Goal: Task Accomplishment & Management: Manage account settings

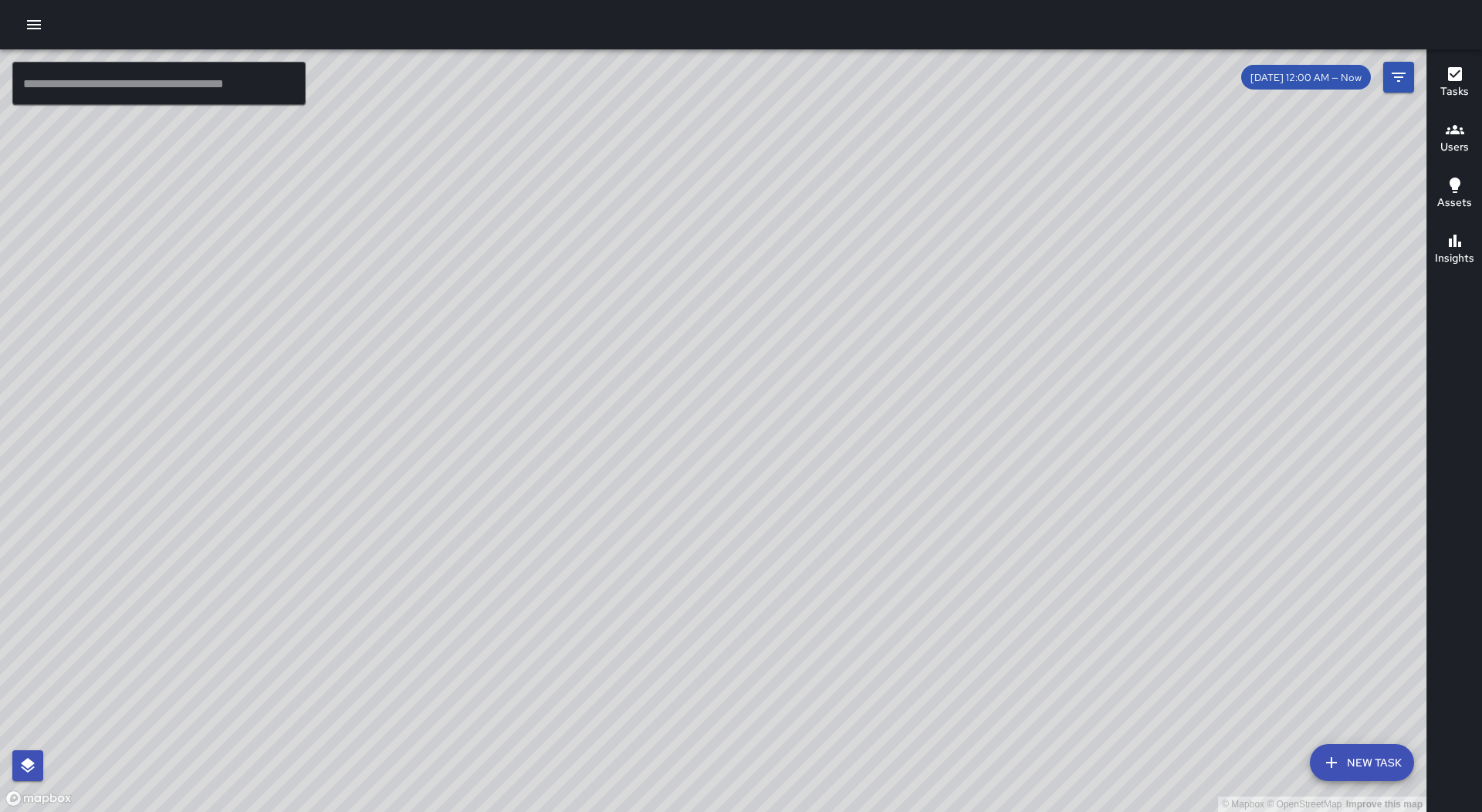
click at [23, 31] on button "button" at bounding box center [33, 24] width 31 height 31
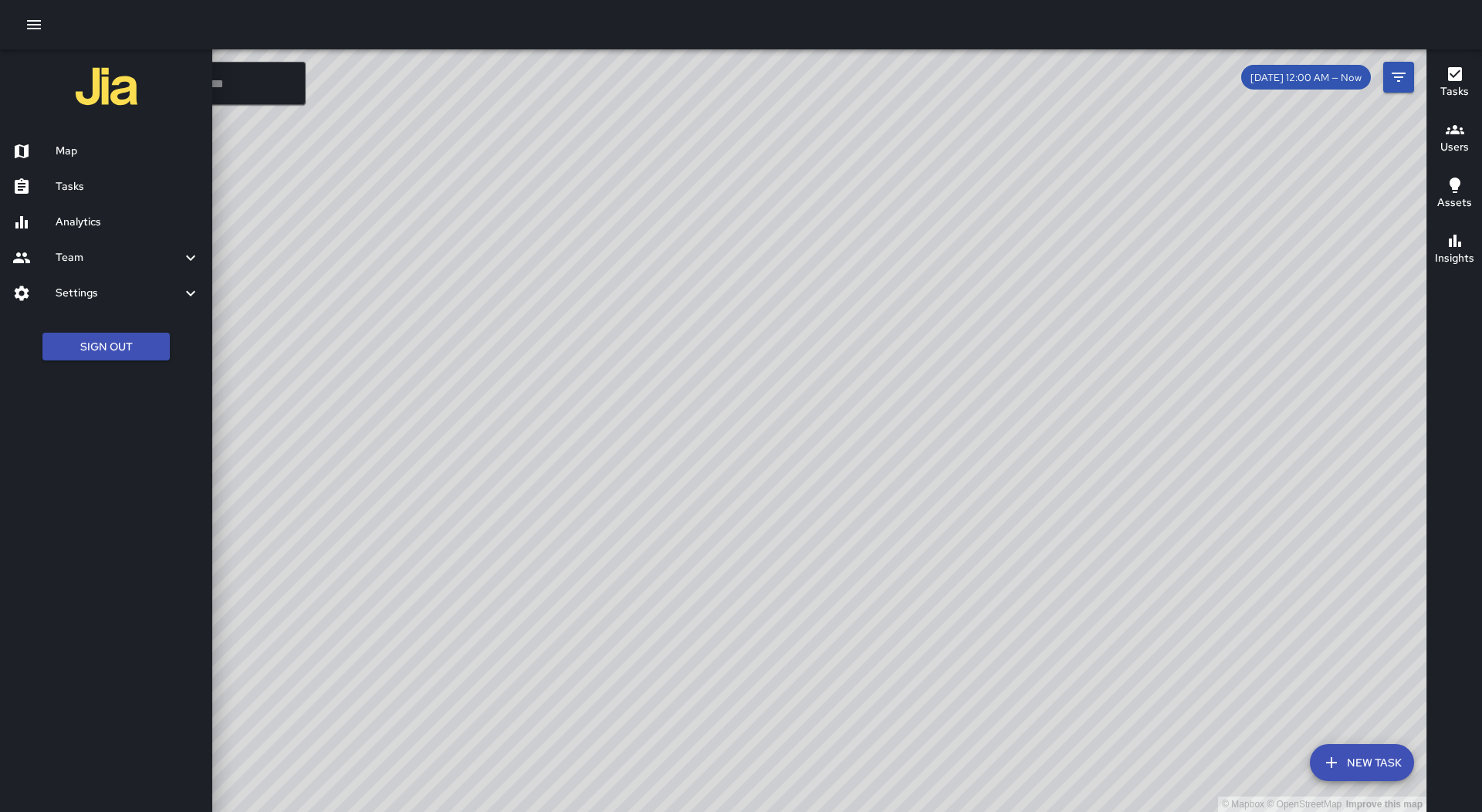
click at [92, 182] on h6 "Tasks" at bounding box center [127, 187] width 144 height 17
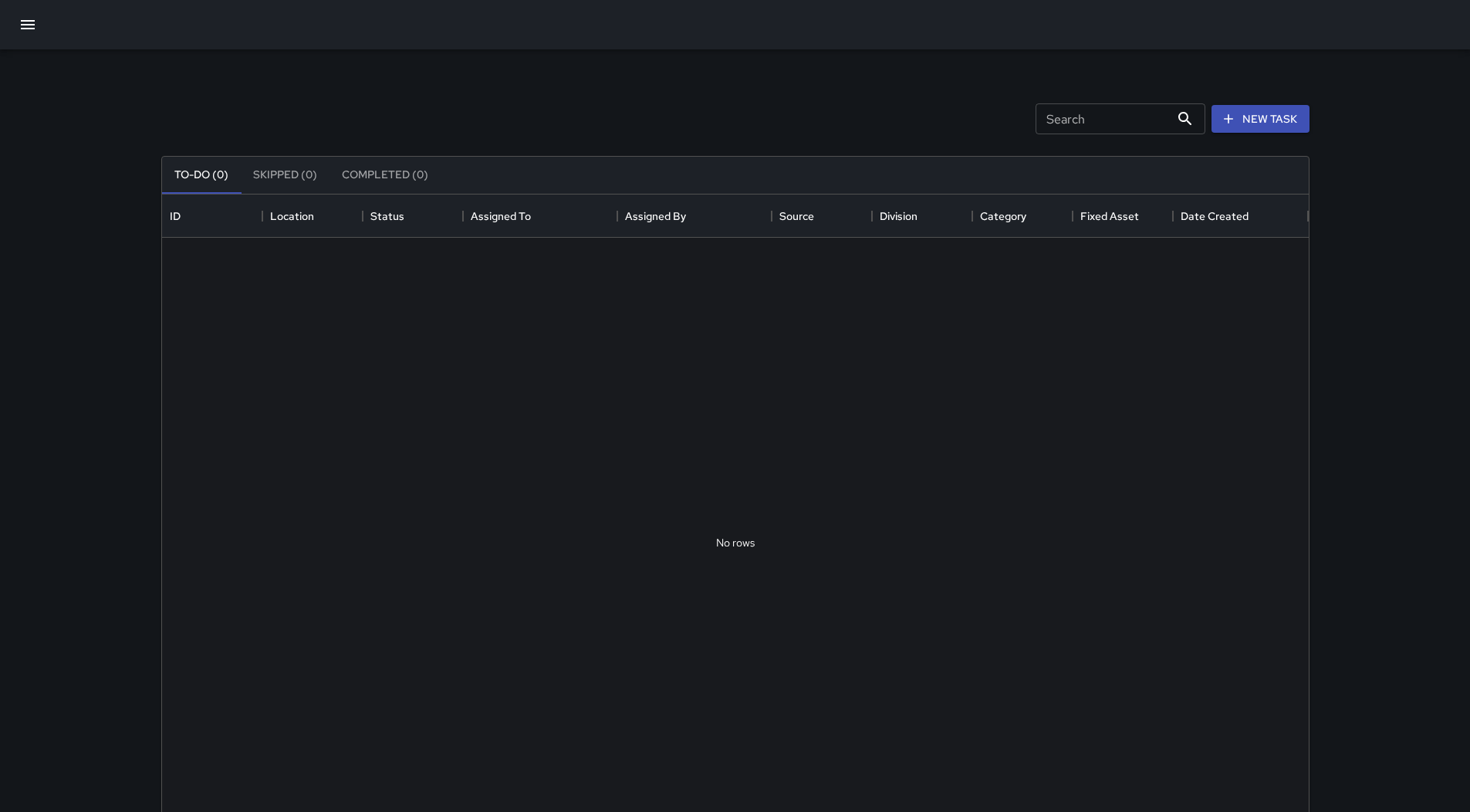
scroll to position [642, 1135]
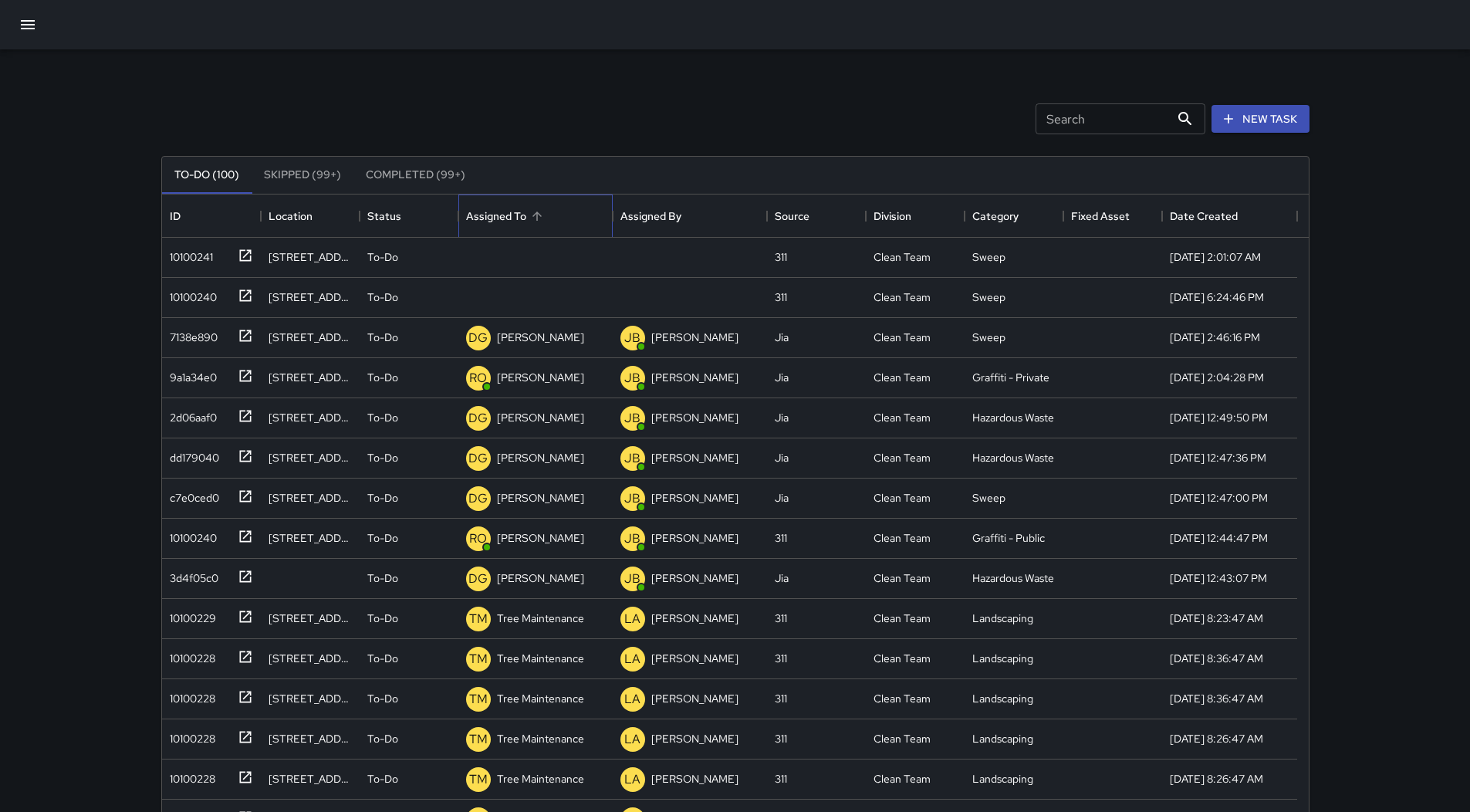
click at [558, 229] on div "Assigned To" at bounding box center [536, 216] width 139 height 43
click at [204, 234] on div "ID" at bounding box center [212, 216] width 83 height 43
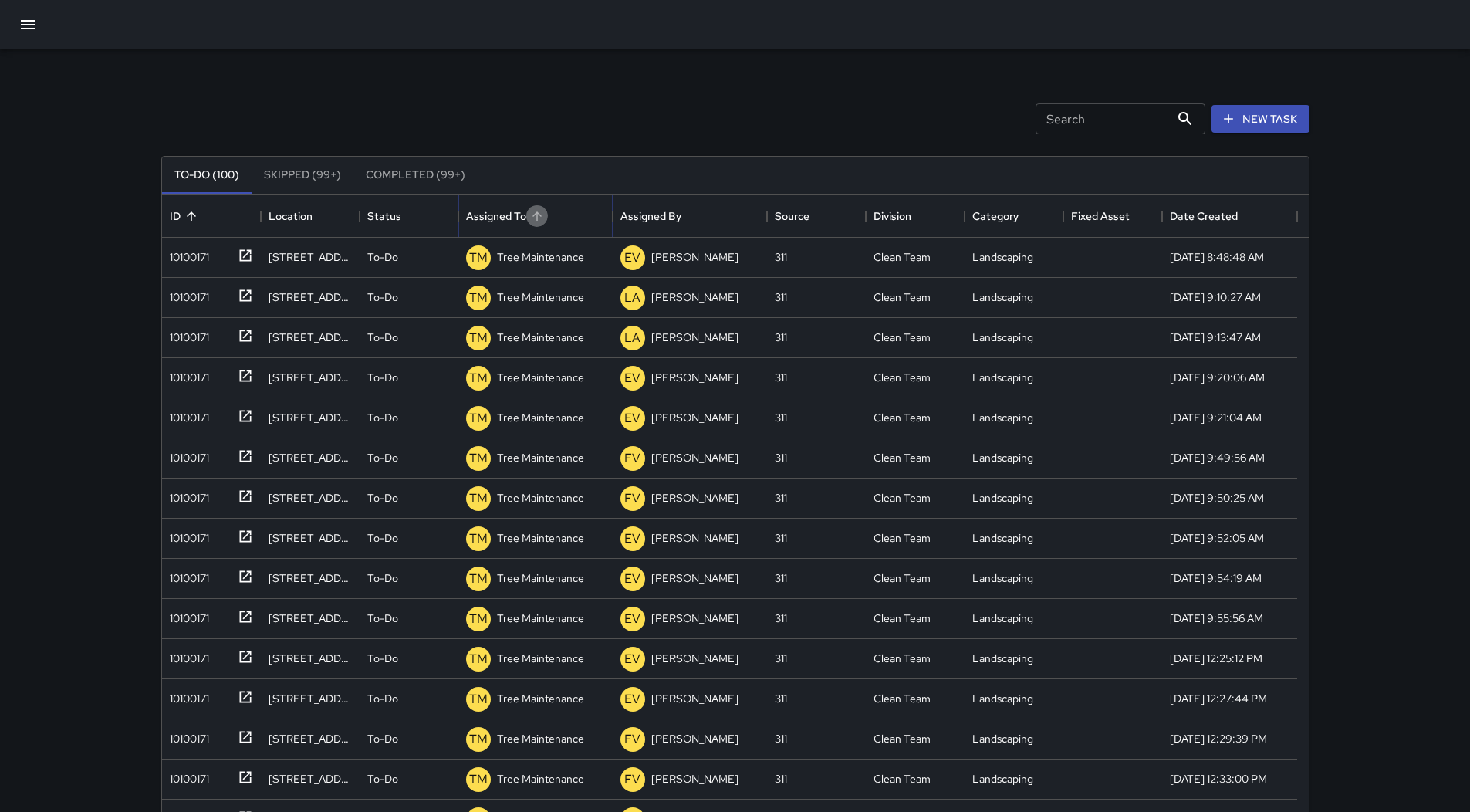
click at [537, 219] on icon "Sort" at bounding box center [536, 216] width 14 height 14
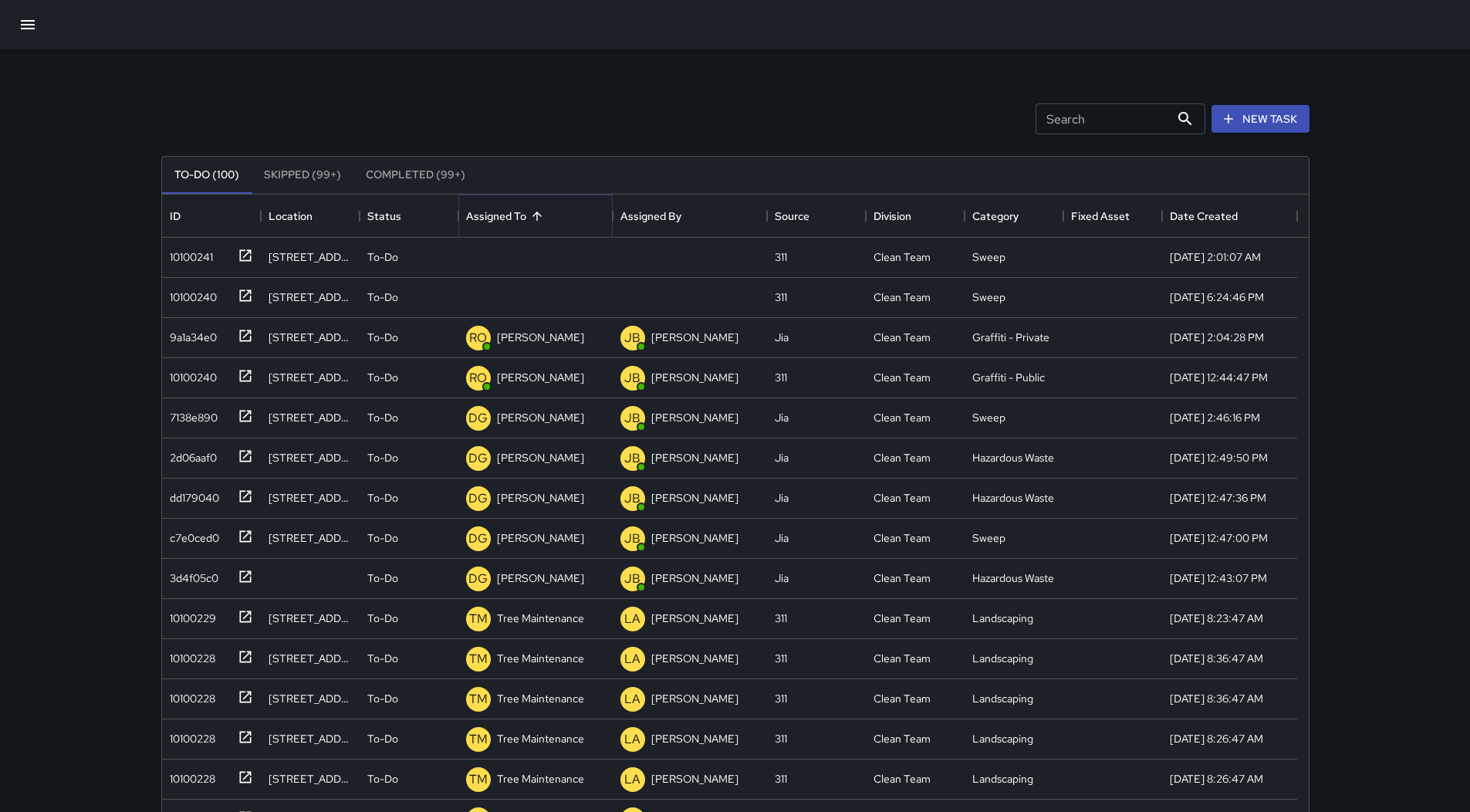
click at [537, 219] on icon "Sort" at bounding box center [536, 216] width 14 height 14
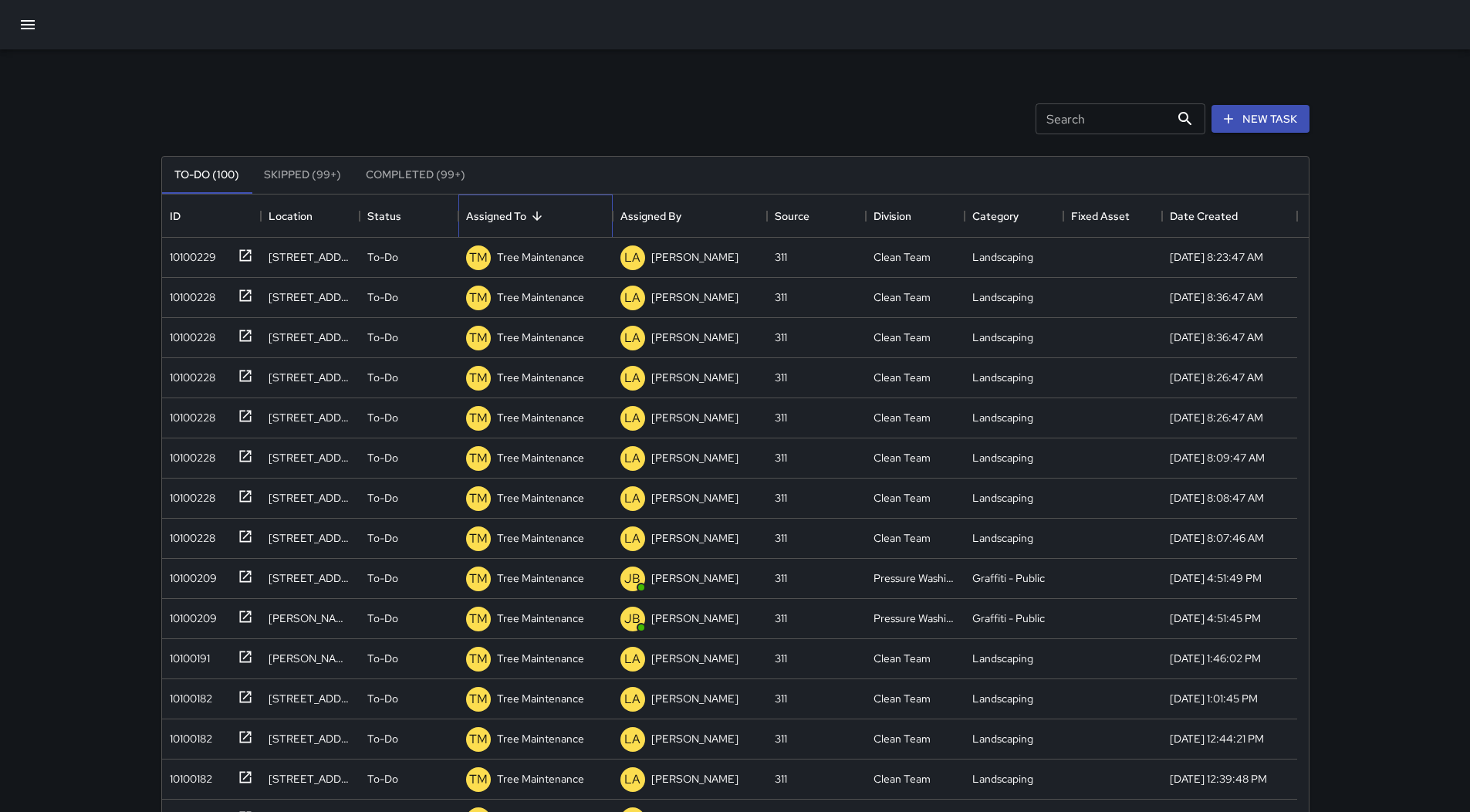
click at [592, 218] on div "Assigned To" at bounding box center [536, 216] width 139 height 43
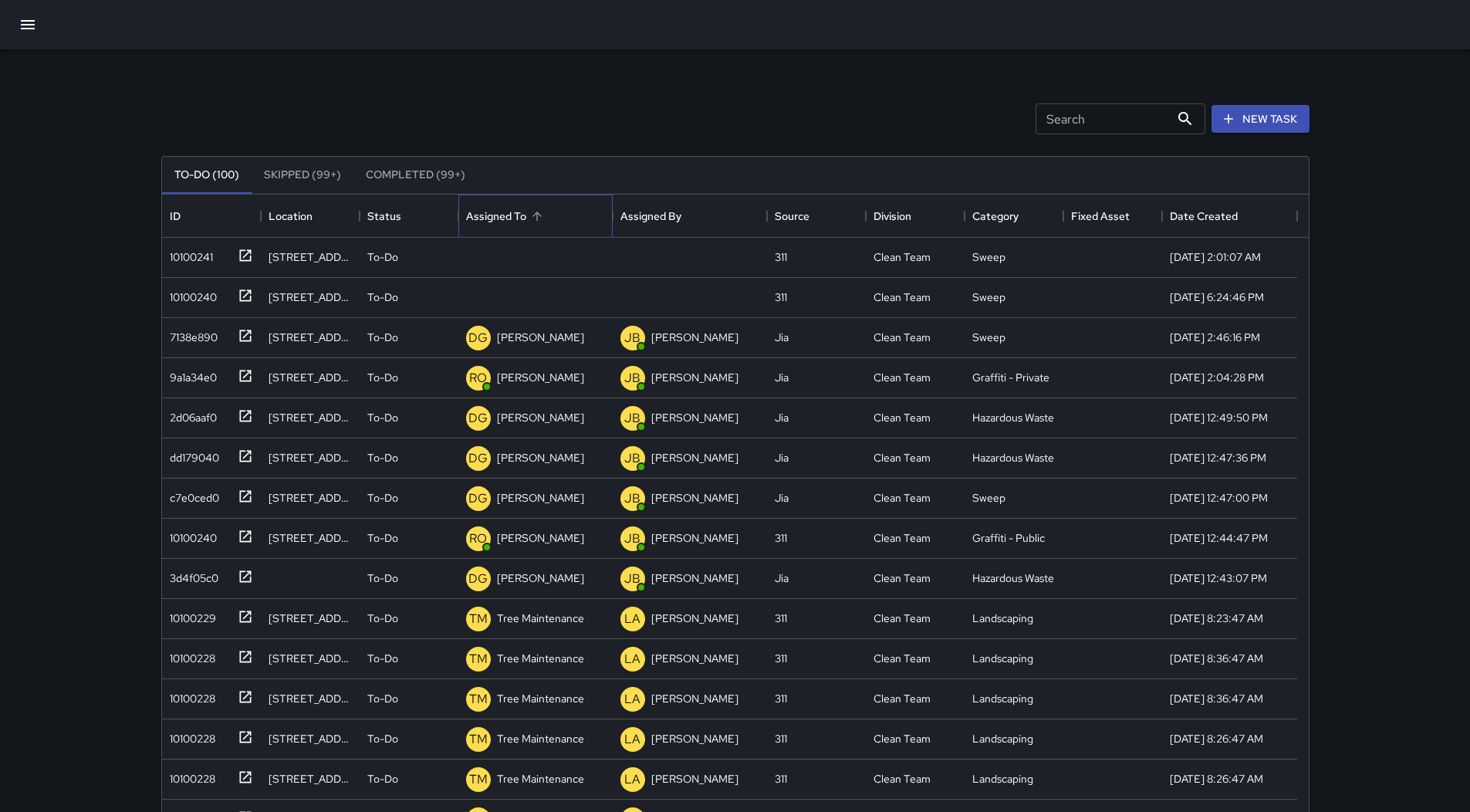
click at [588, 218] on div "Assigned To" at bounding box center [536, 216] width 139 height 43
click at [216, 251] on div "10100241" at bounding box center [207, 254] width 89 height 26
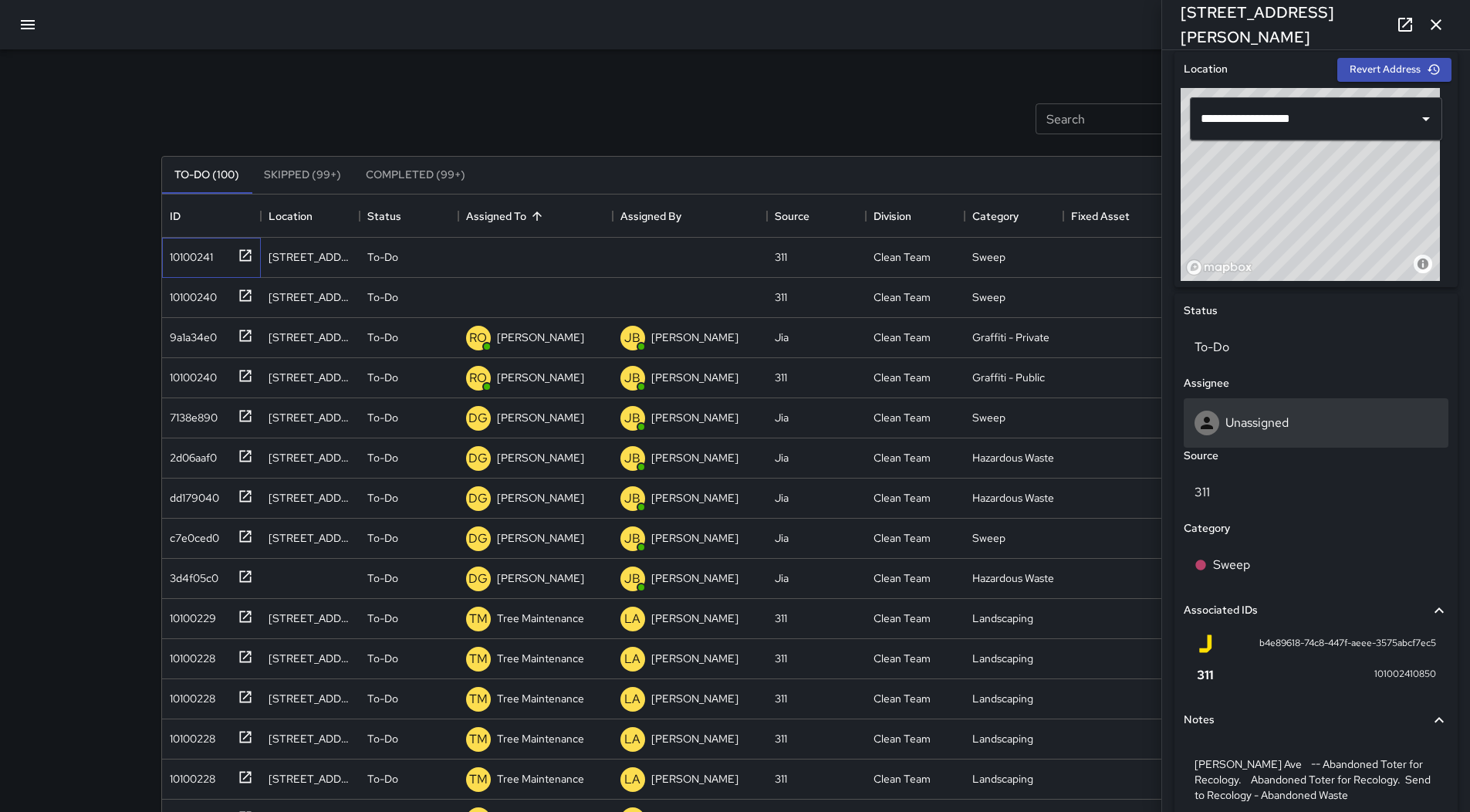
scroll to position [557, 0]
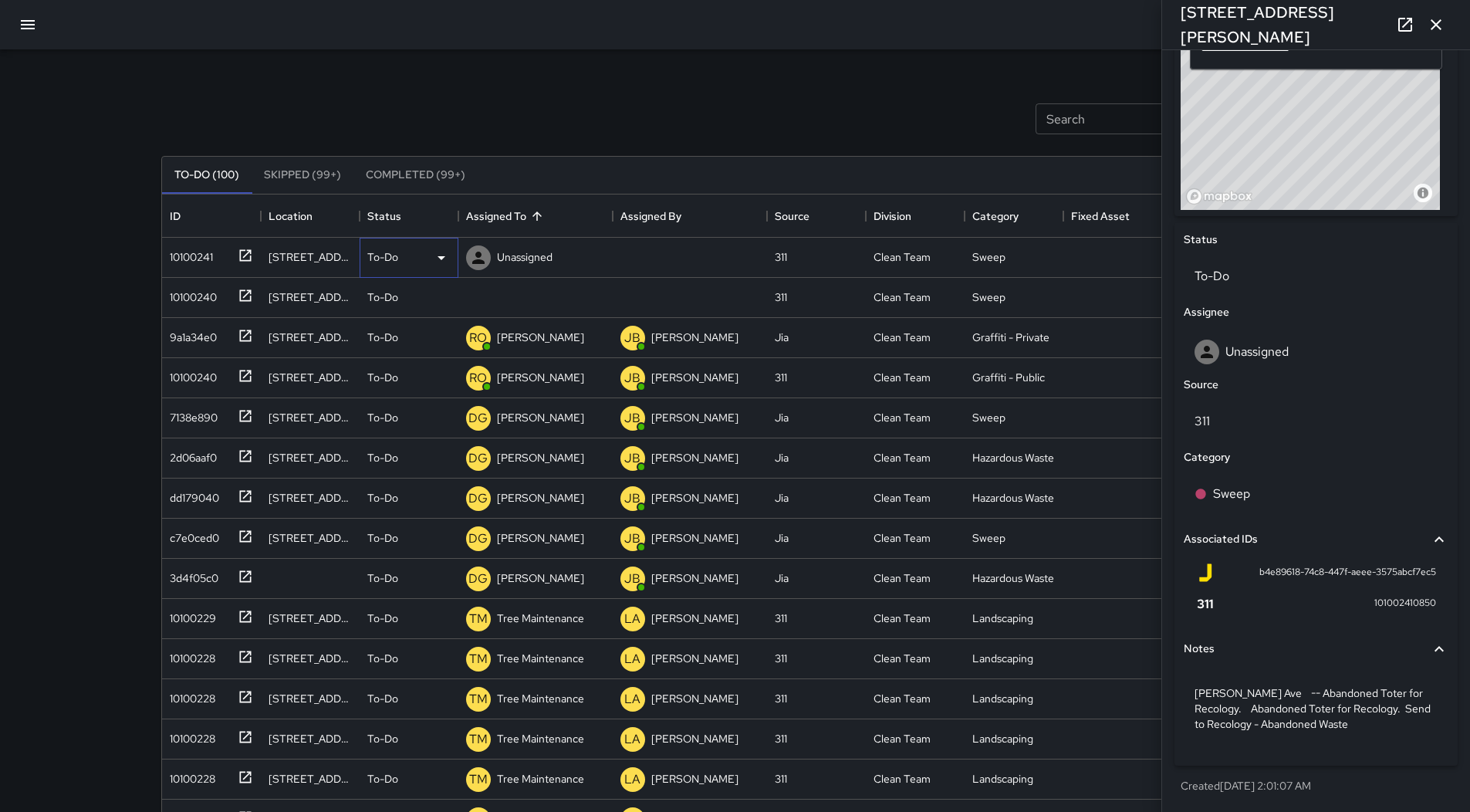
click at [430, 255] on div "To-Do" at bounding box center [409, 257] width 83 height 18
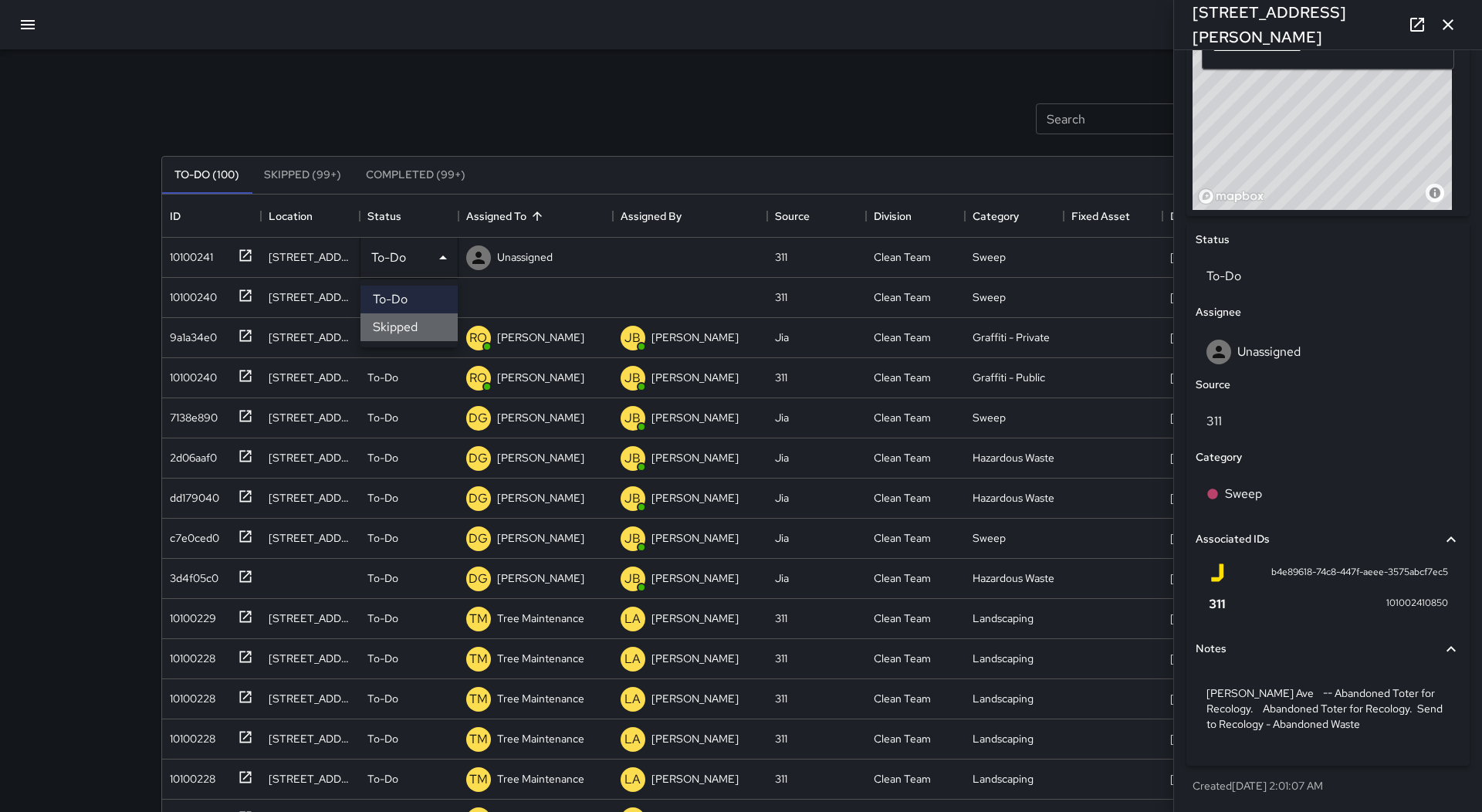
click at [407, 319] on li "Skipped" at bounding box center [409, 326] width 97 height 27
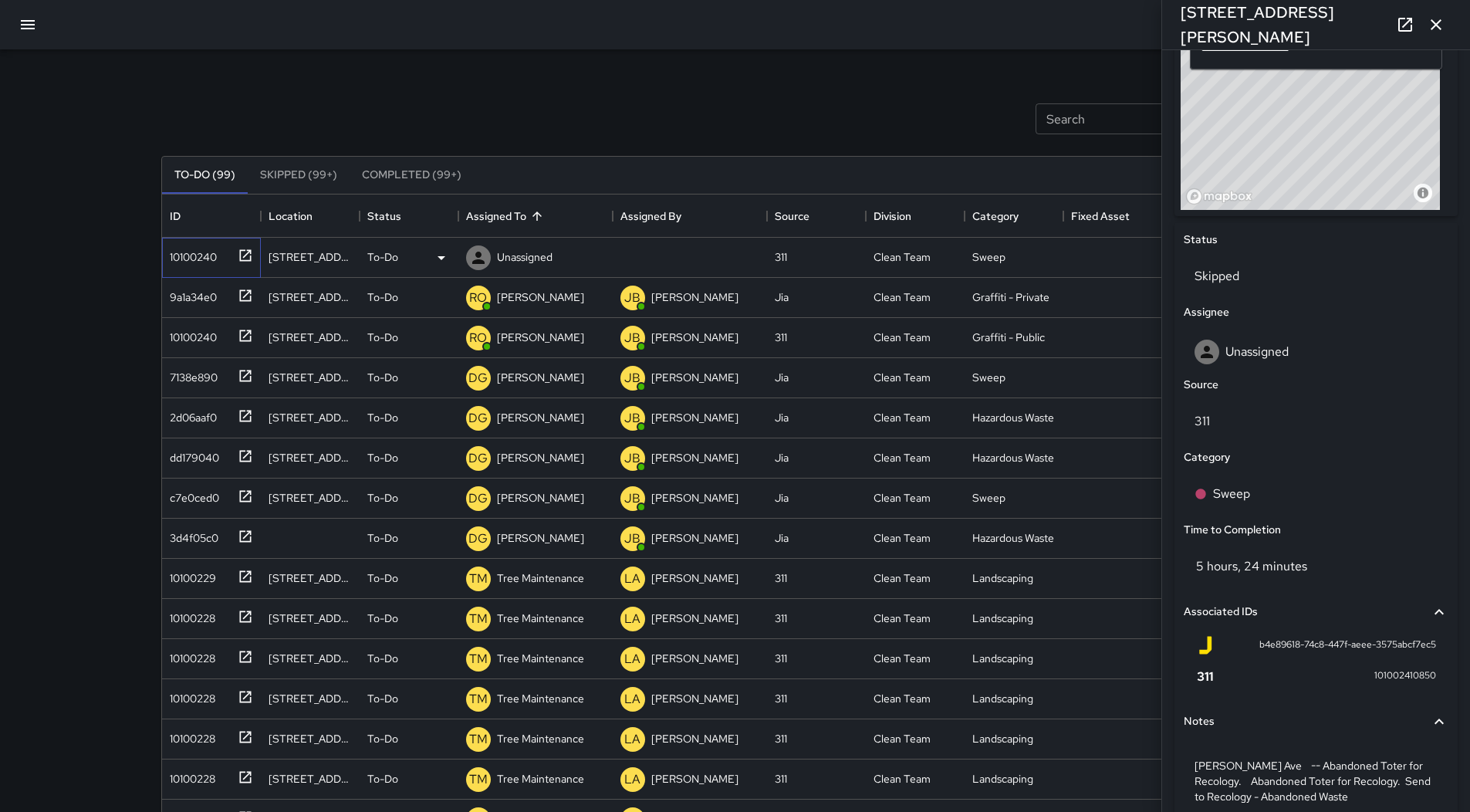
click at [222, 257] on div "10100240" at bounding box center [207, 254] width 89 height 26
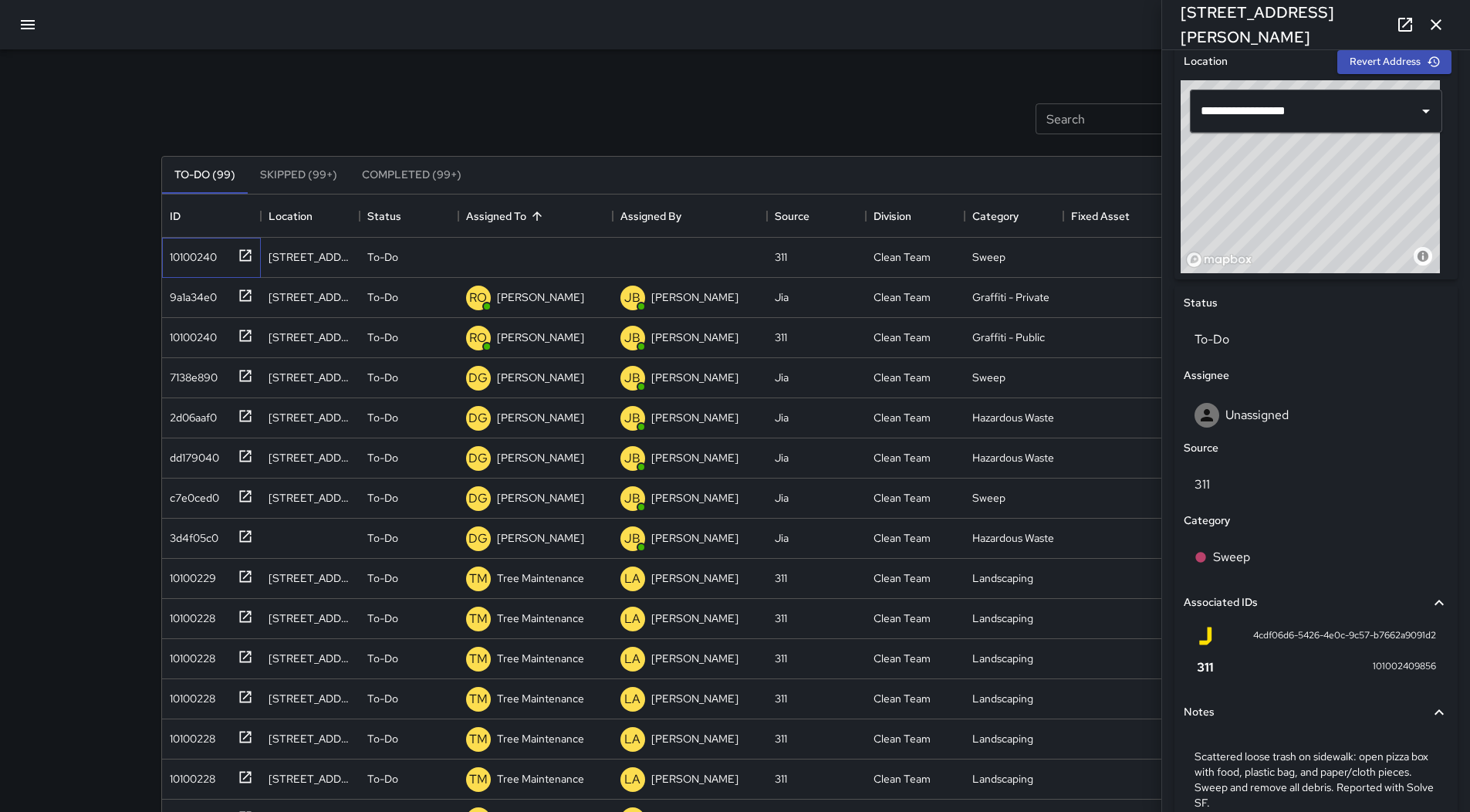
scroll to position [341, 0]
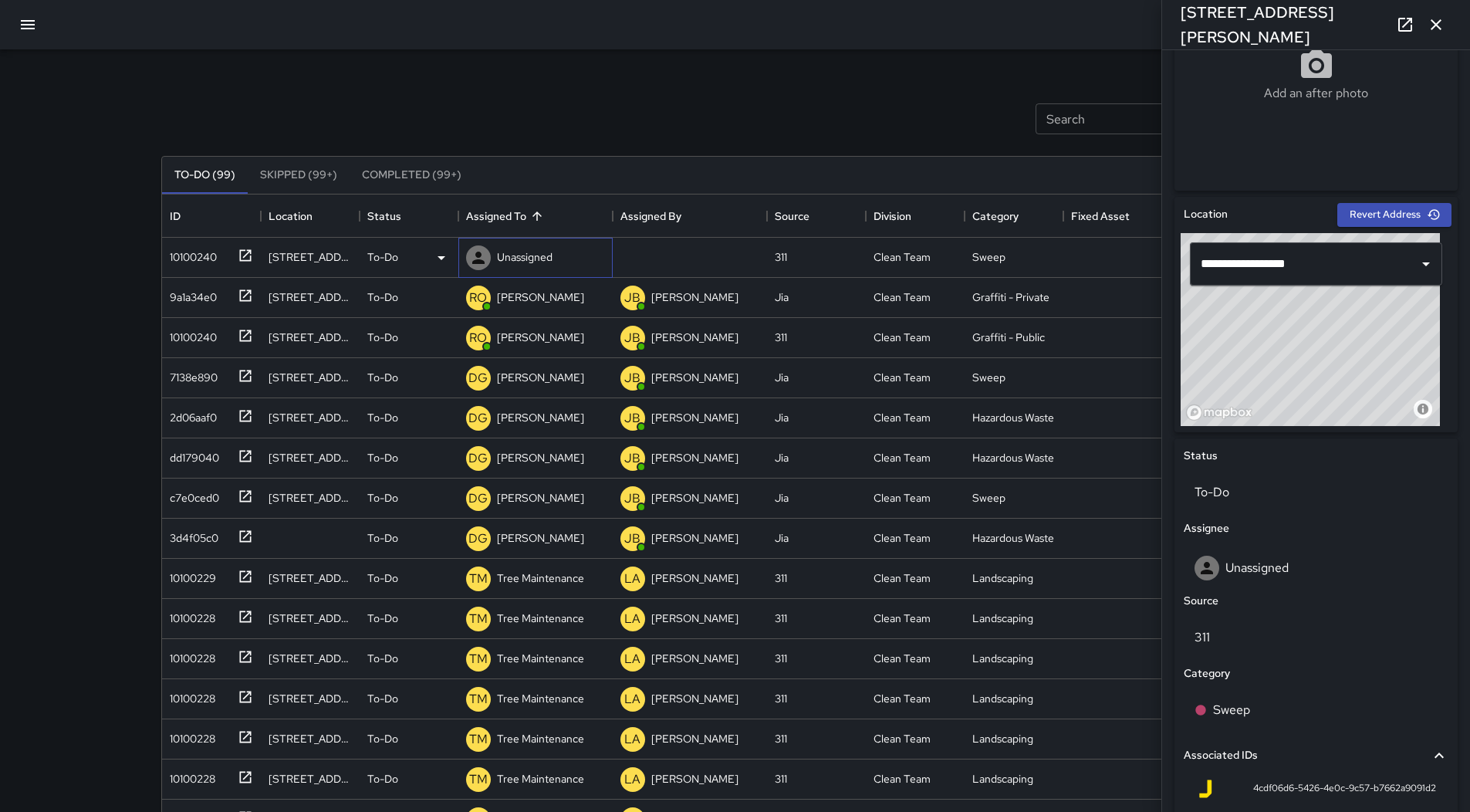
click at [491, 260] on div at bounding box center [478, 257] width 31 height 31
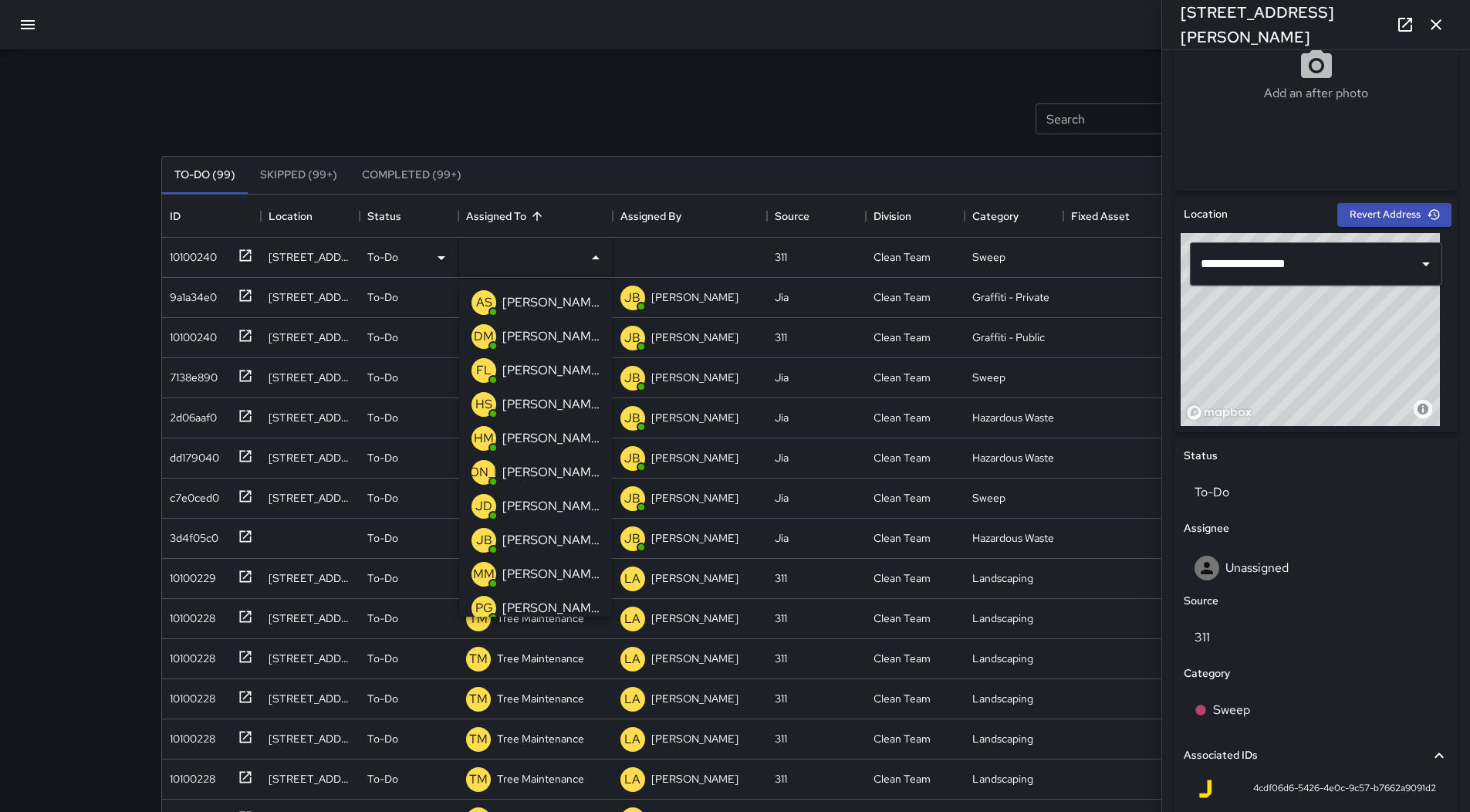
click at [545, 306] on p "[PERSON_NAME]" at bounding box center [551, 302] width 97 height 18
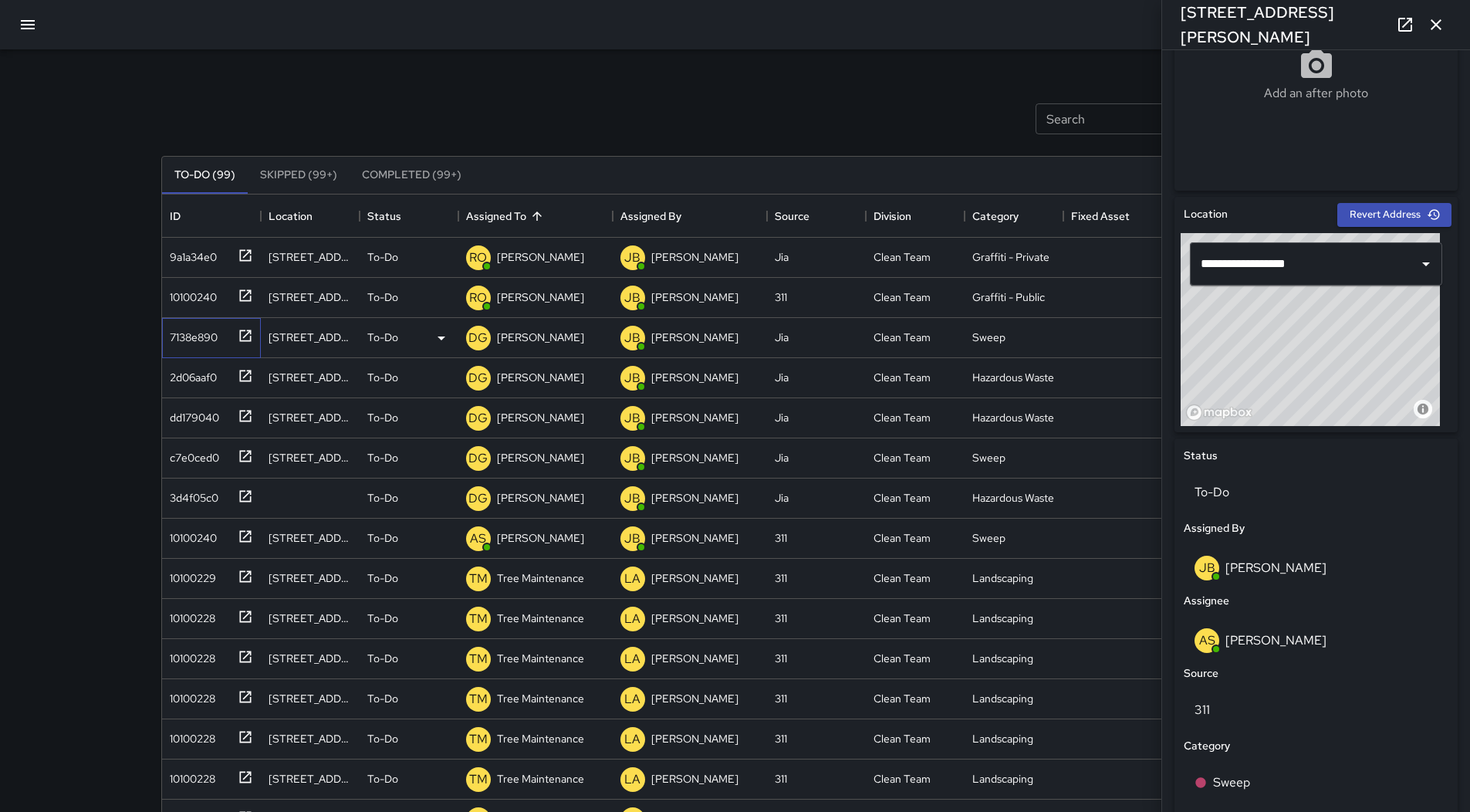
click at [202, 348] on div "7138e890" at bounding box center [212, 338] width 99 height 40
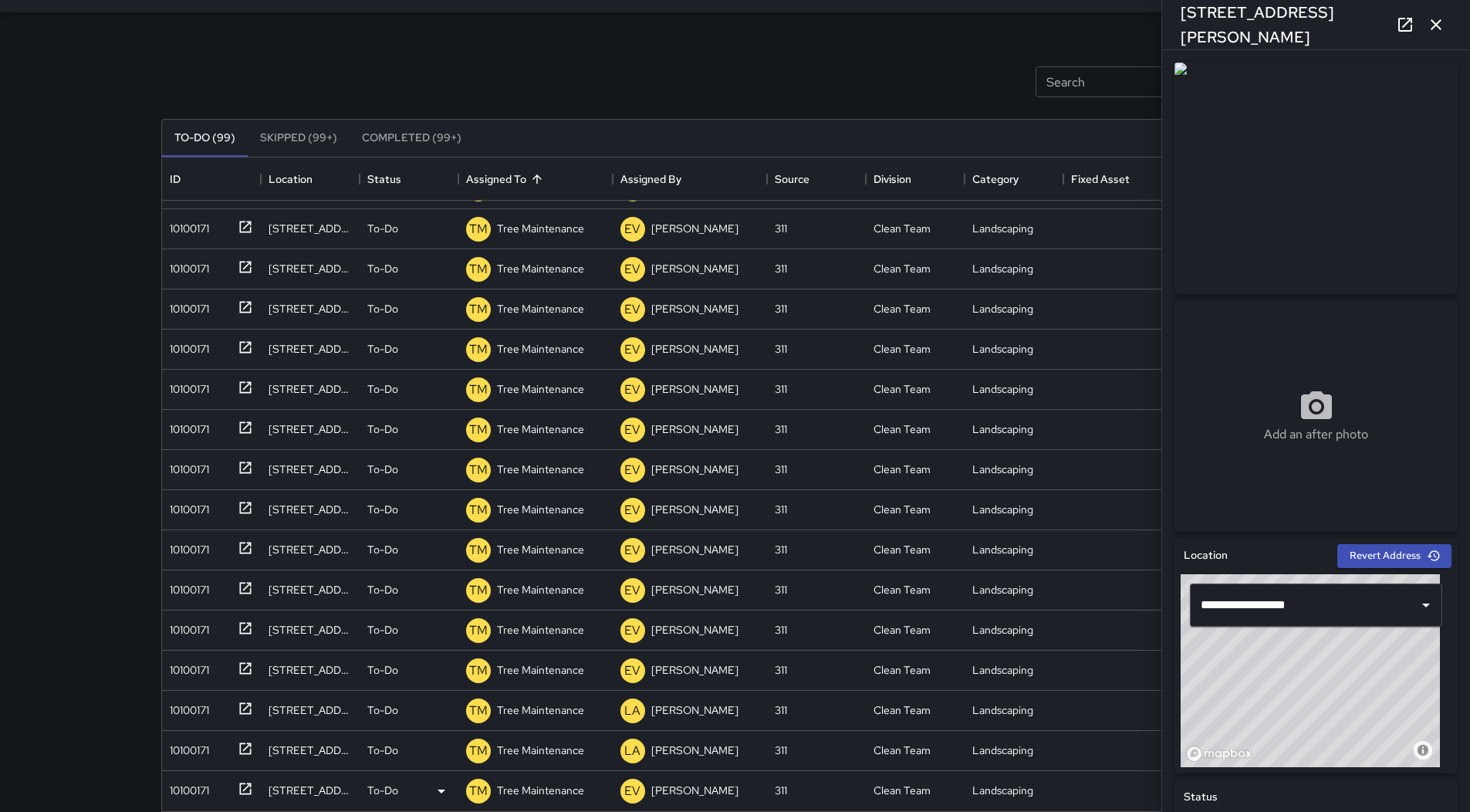
scroll to position [100, 0]
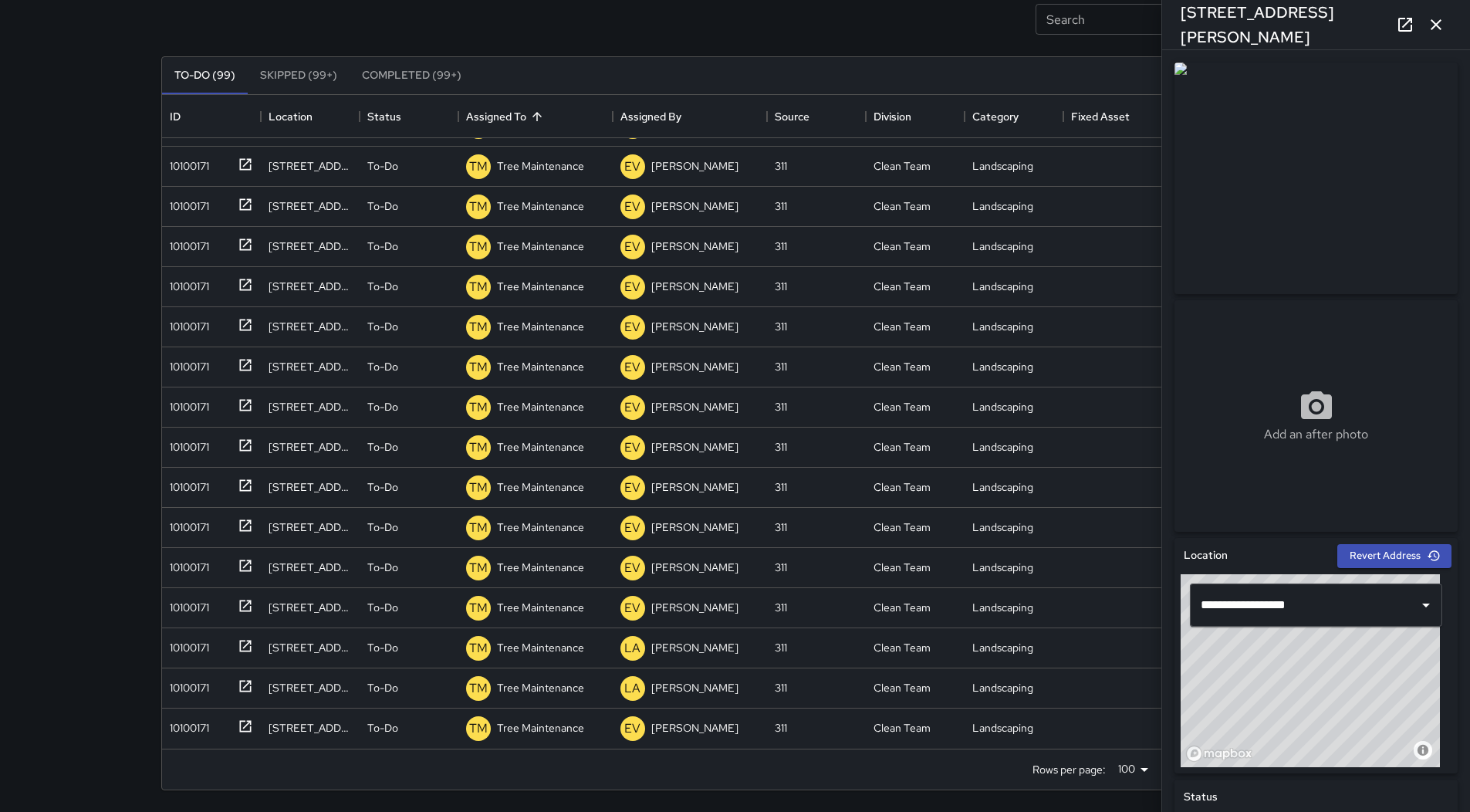
click at [1436, 22] on icon "button" at bounding box center [1436, 25] width 18 height 18
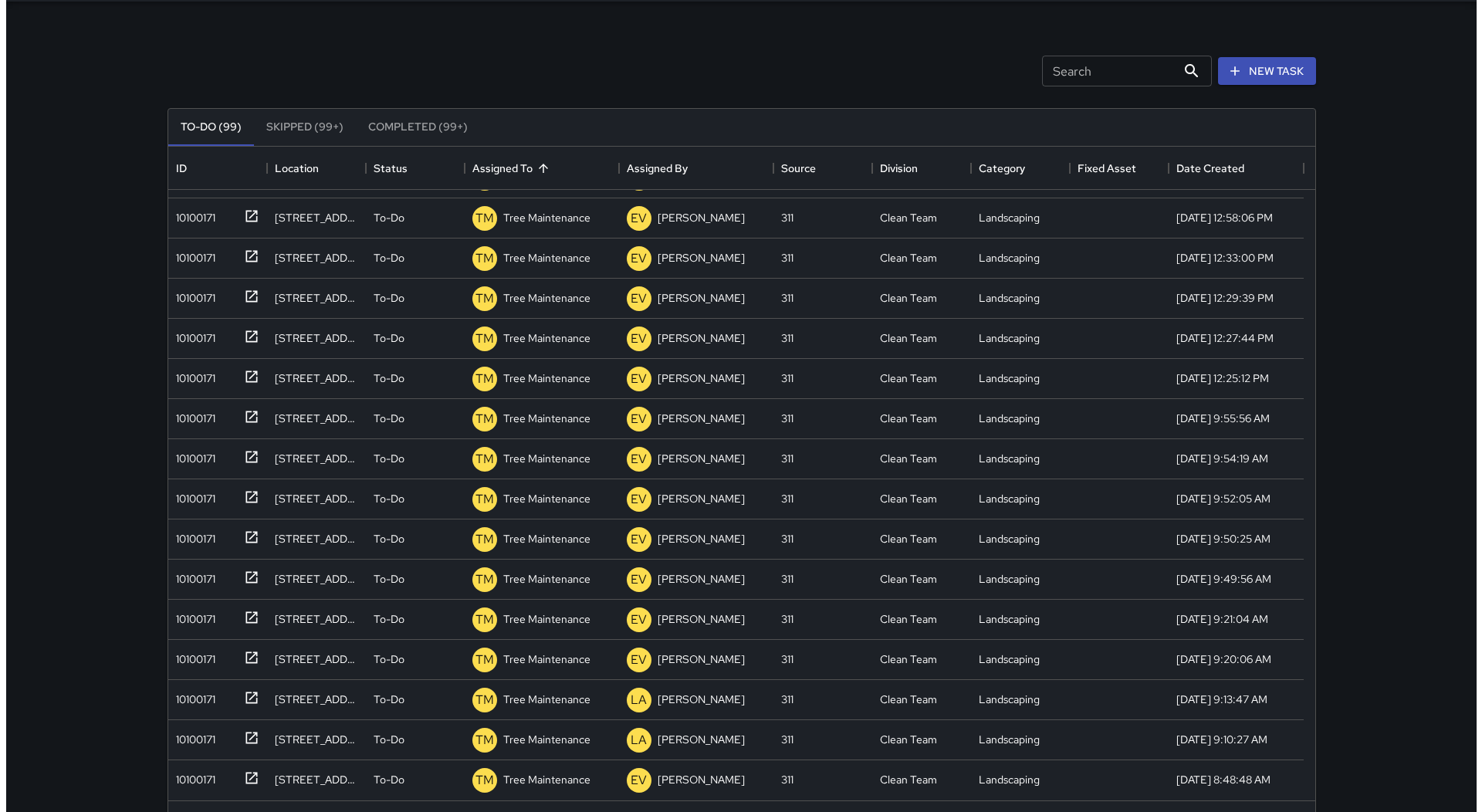
scroll to position [0, 0]
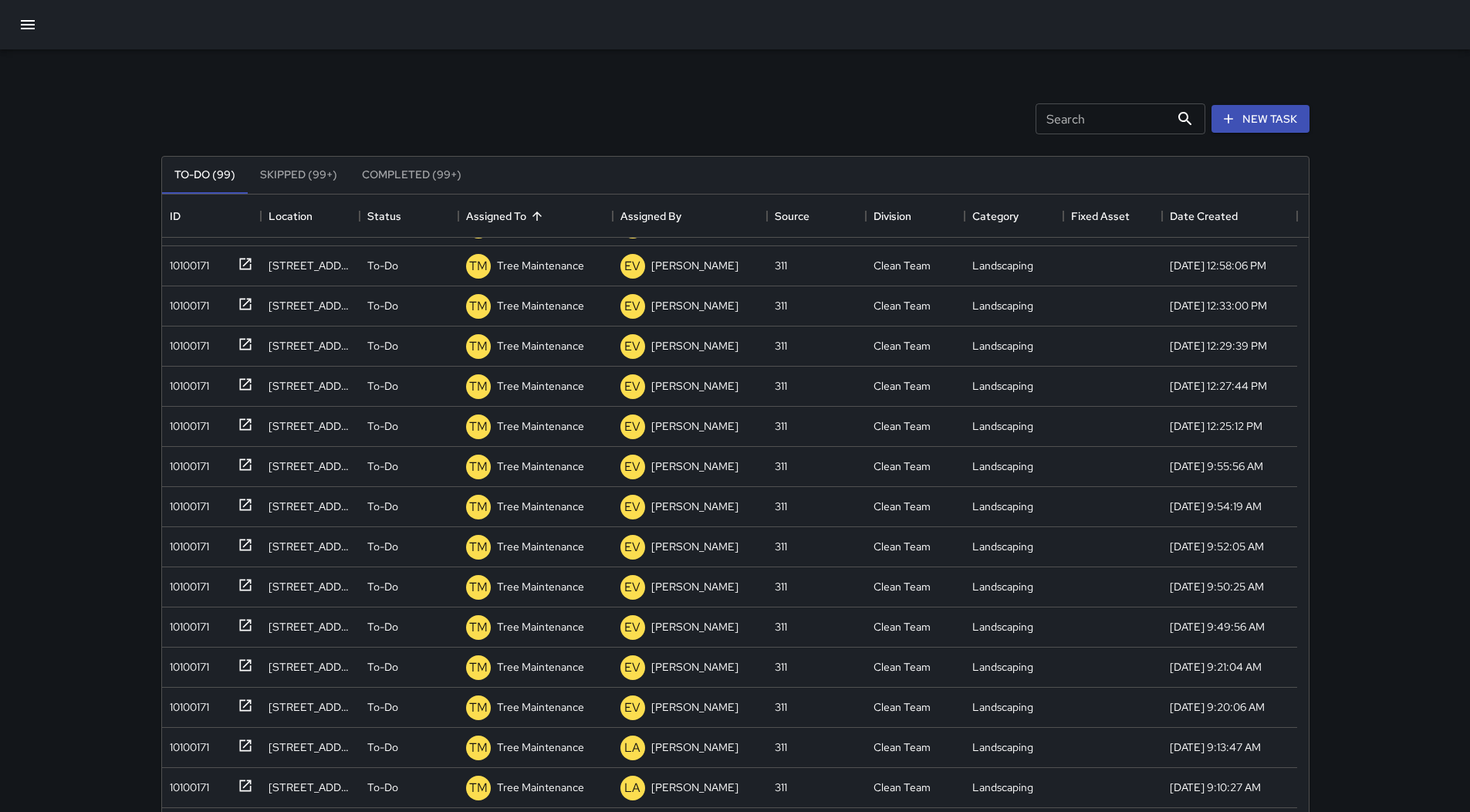
click at [7, 22] on div at bounding box center [735, 24] width 1470 height 49
click at [30, 37] on button "button" at bounding box center [27, 24] width 37 height 37
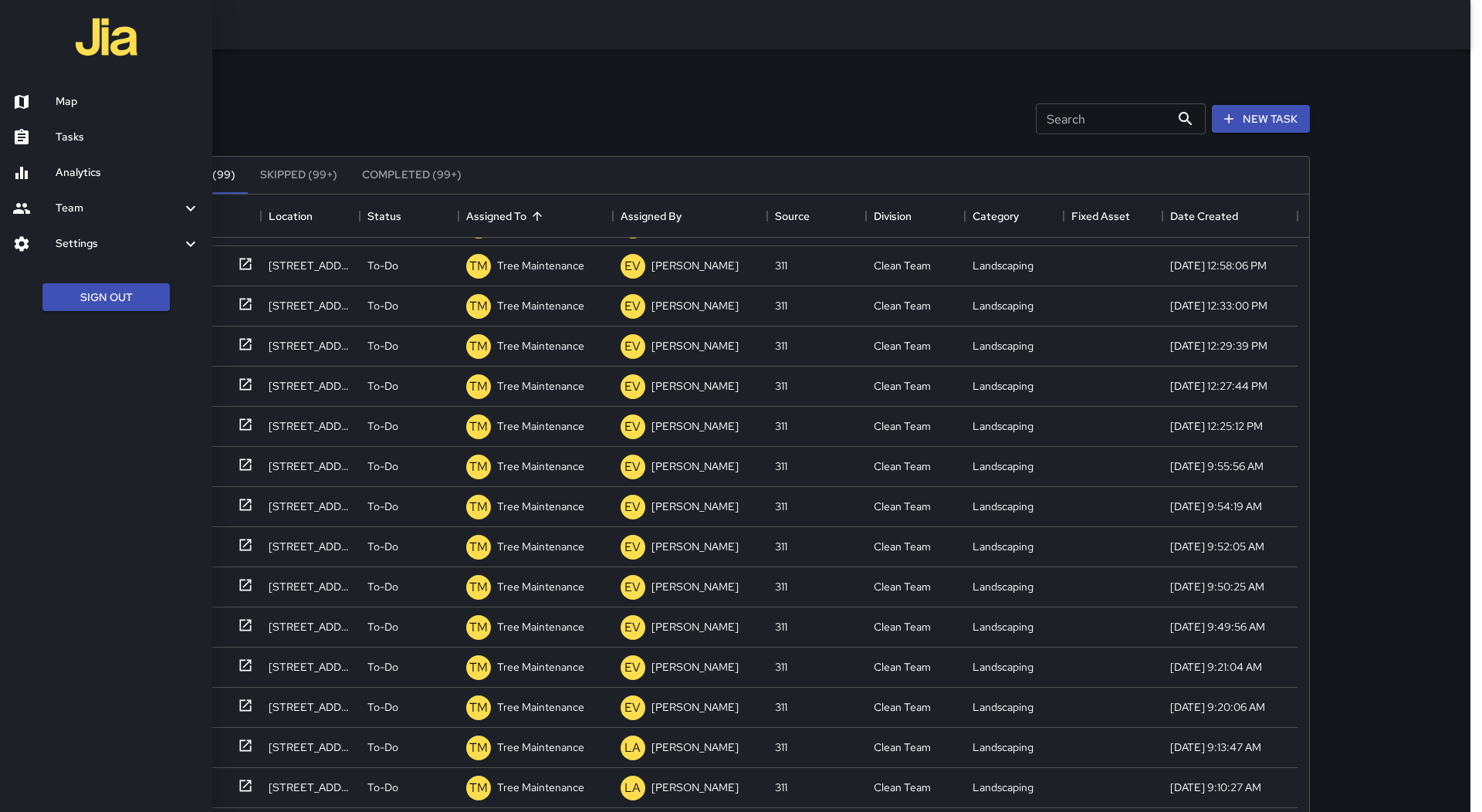
click at [43, 94] on div at bounding box center [34, 102] width 43 height 18
